Goal: Task Accomplishment & Management: Manage account settings

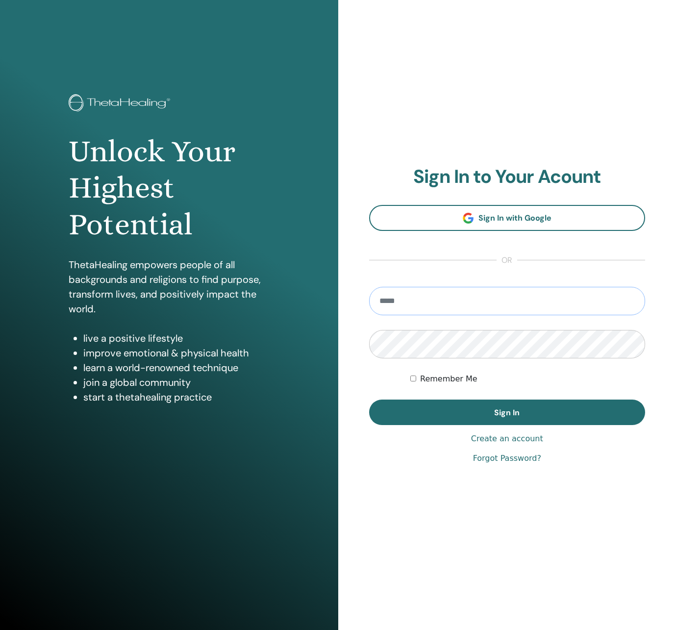
type input "**********"
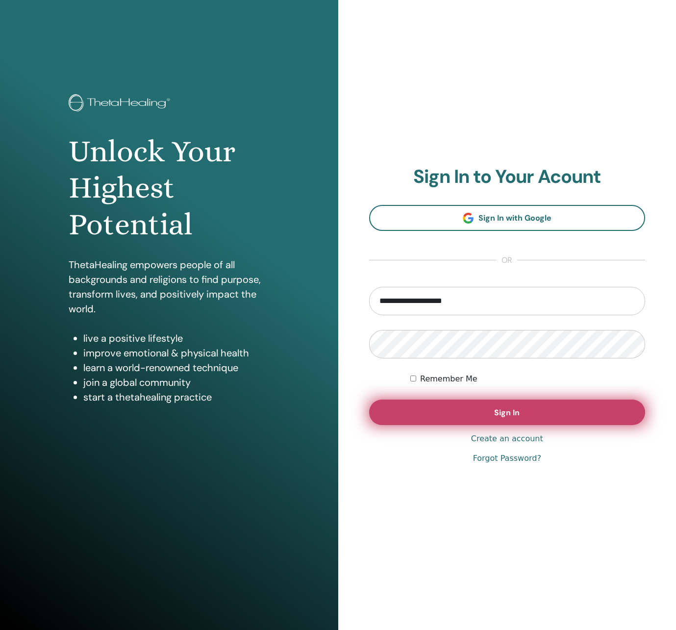
click at [487, 408] on button "Sign In" at bounding box center [507, 411] width 276 height 25
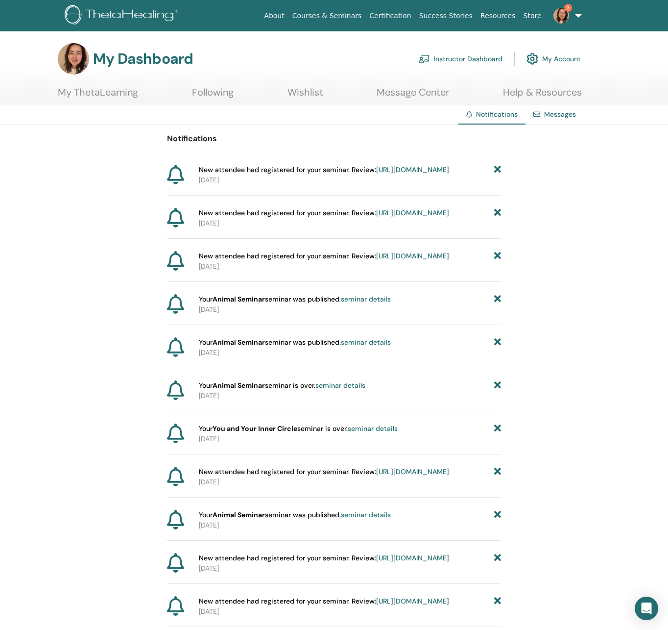
click at [376, 174] on link "https://member.thetahealing.com/instructor/seminar/376284/attendees" at bounding box center [412, 169] width 73 height 9
click at [376, 217] on link "https://member.thetahealing.com/instructor/seminar/376284/attendees" at bounding box center [412, 212] width 73 height 9
click at [557, 9] on img at bounding box center [562, 16] width 16 height 16
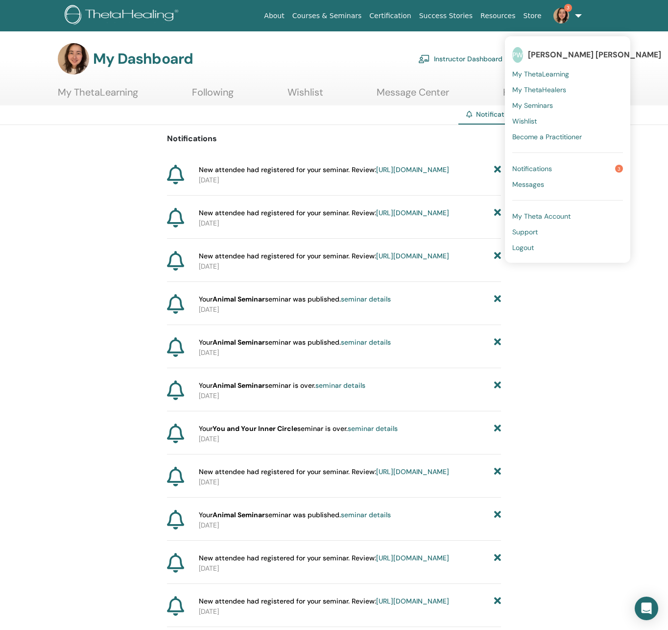
click at [534, 169] on span "Notifications" at bounding box center [532, 168] width 40 height 9
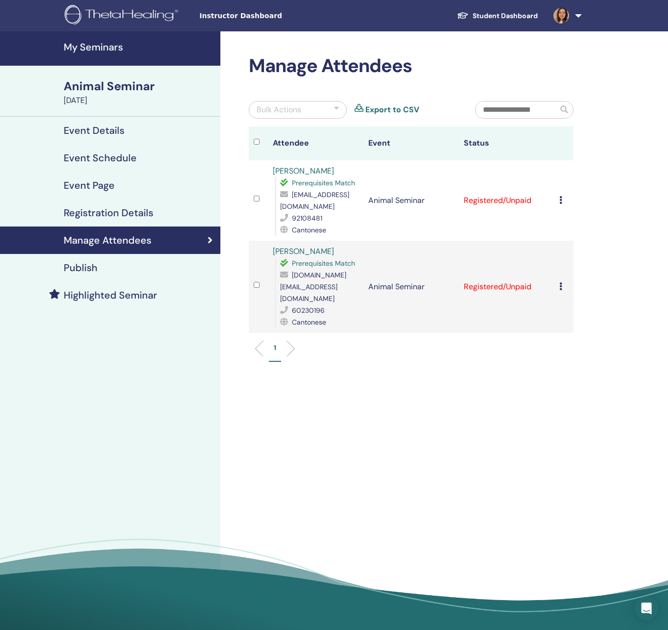
click at [562, 282] on icon at bounding box center [560, 286] width 3 height 8
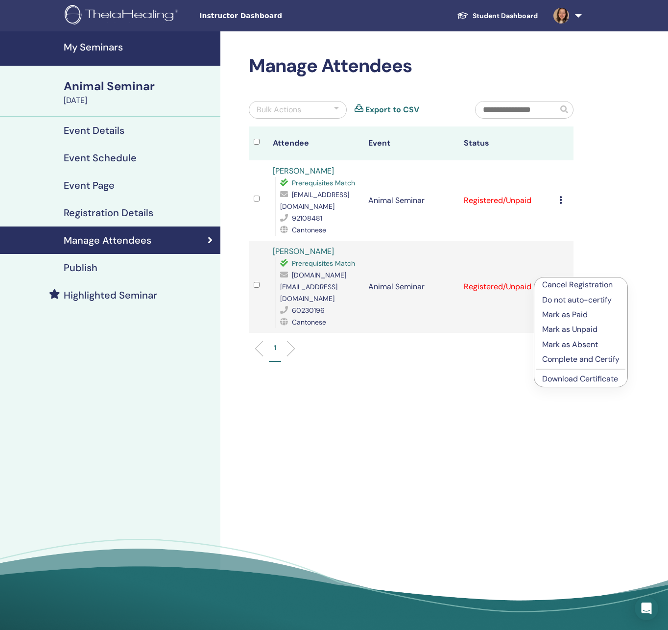
click at [570, 379] on link "Download Certificate" at bounding box center [580, 378] width 76 height 10
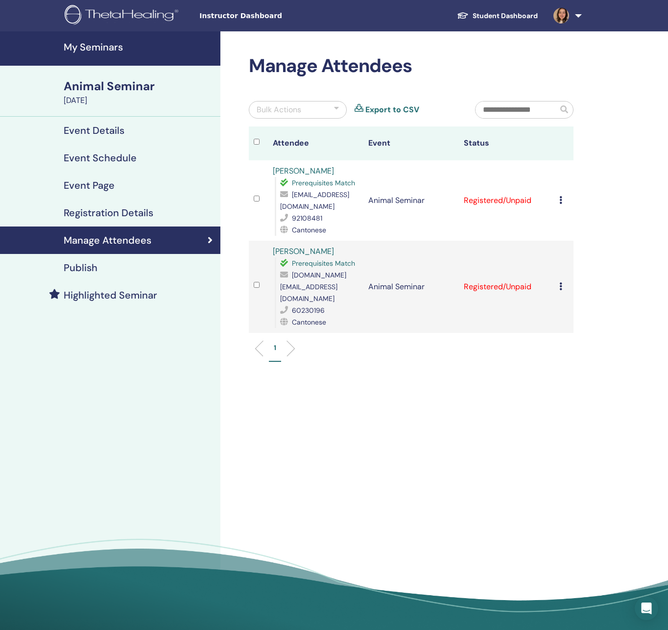
click at [560, 199] on icon at bounding box center [560, 200] width 3 height 8
click at [568, 303] on link "Download Certificate" at bounding box center [578, 301] width 76 height 10
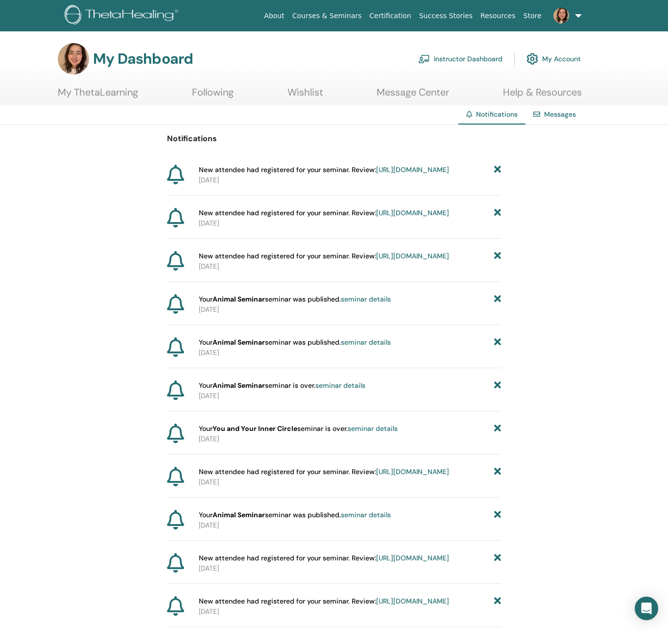
click at [460, 61] on link "Instructor Dashboard" at bounding box center [460, 59] width 84 height 22
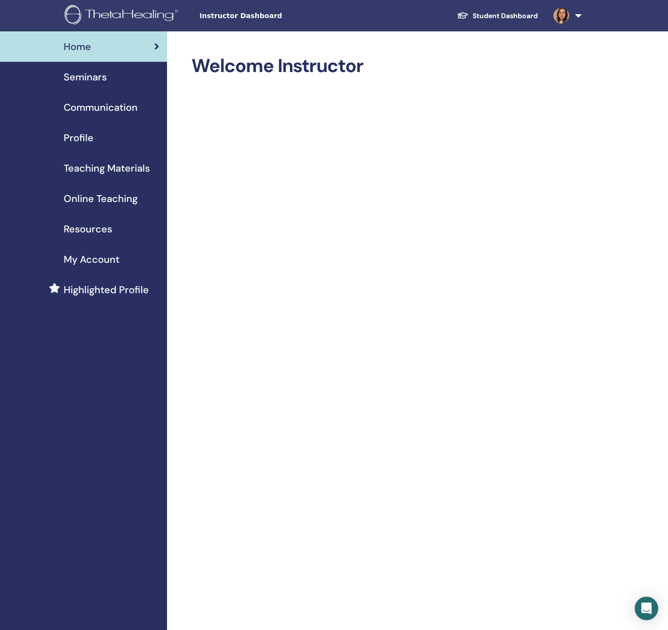
click at [85, 77] on span "Seminars" at bounding box center [85, 77] width 43 height 15
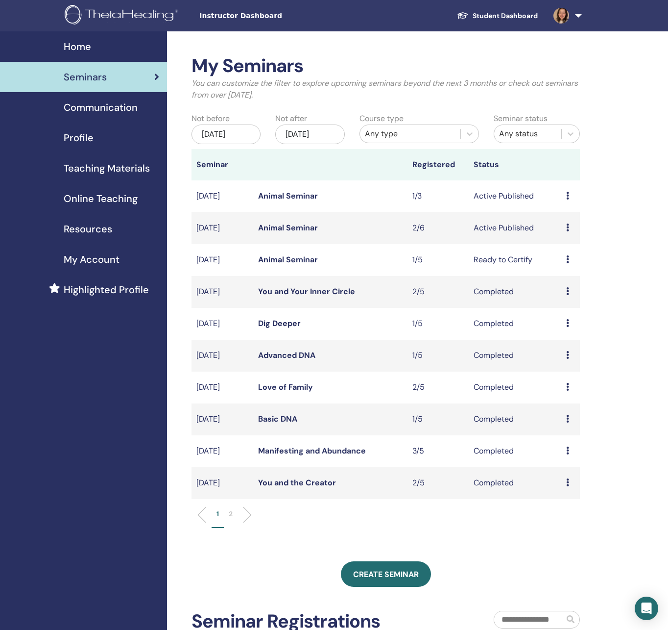
click at [295, 265] on link "Animal Seminar" at bounding box center [288, 259] width 60 height 10
click at [568, 263] on icon at bounding box center [567, 259] width 3 height 8
click at [565, 320] on p "Cancel" at bounding box center [568, 321] width 37 height 12
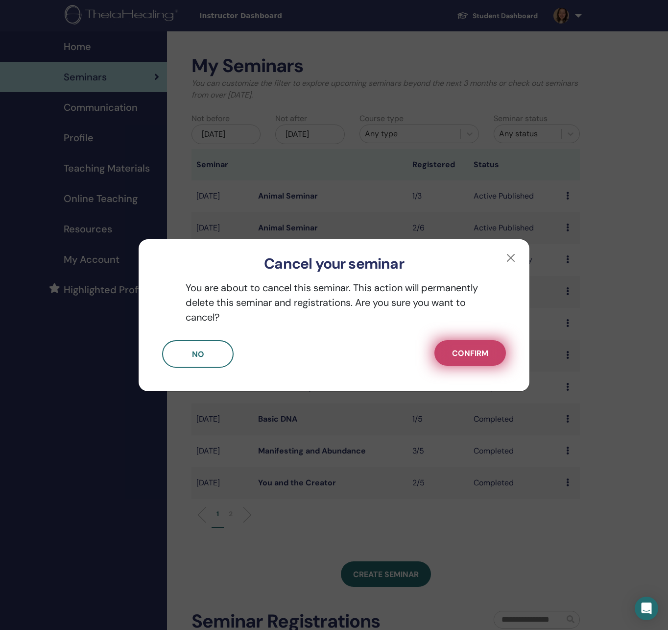
click at [464, 360] on button "Confirm" at bounding box center [471, 352] width 72 height 25
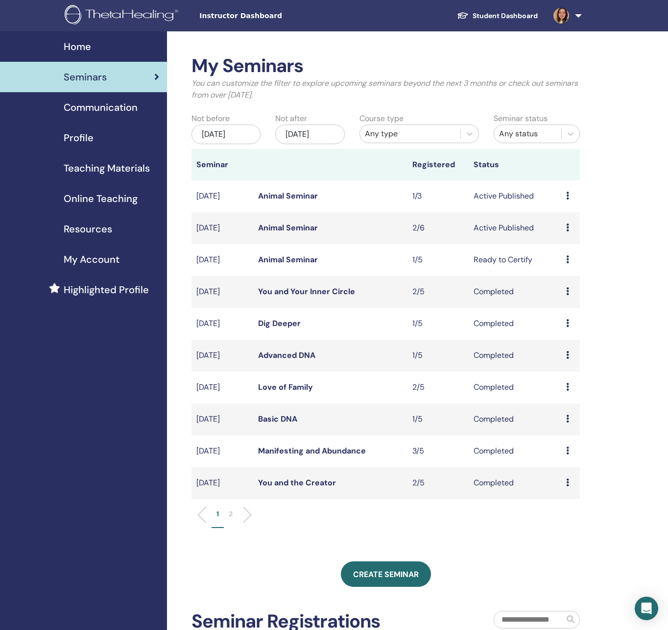
click at [341, 178] on th at bounding box center [330, 164] width 154 height 31
click at [91, 10] on img at bounding box center [123, 16] width 117 height 22
